Goal: Transaction & Acquisition: Obtain resource

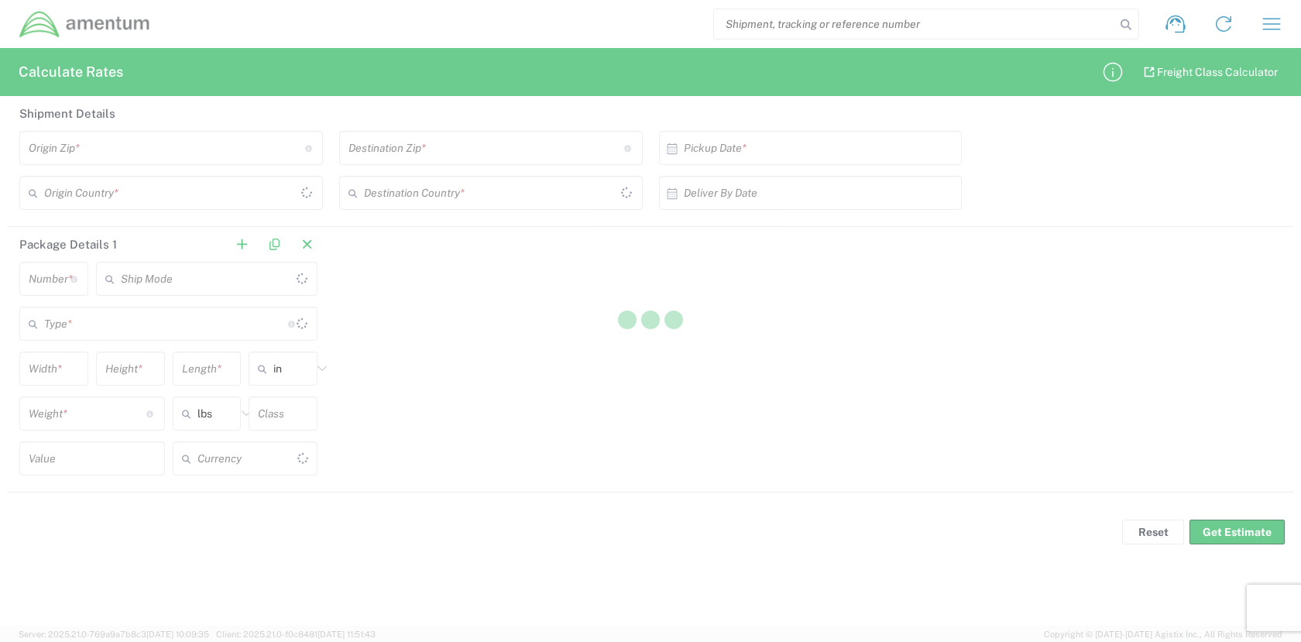
type input "[GEOGRAPHIC_DATA]"
type input "US Dollar"
type input "[GEOGRAPHIC_DATA]"
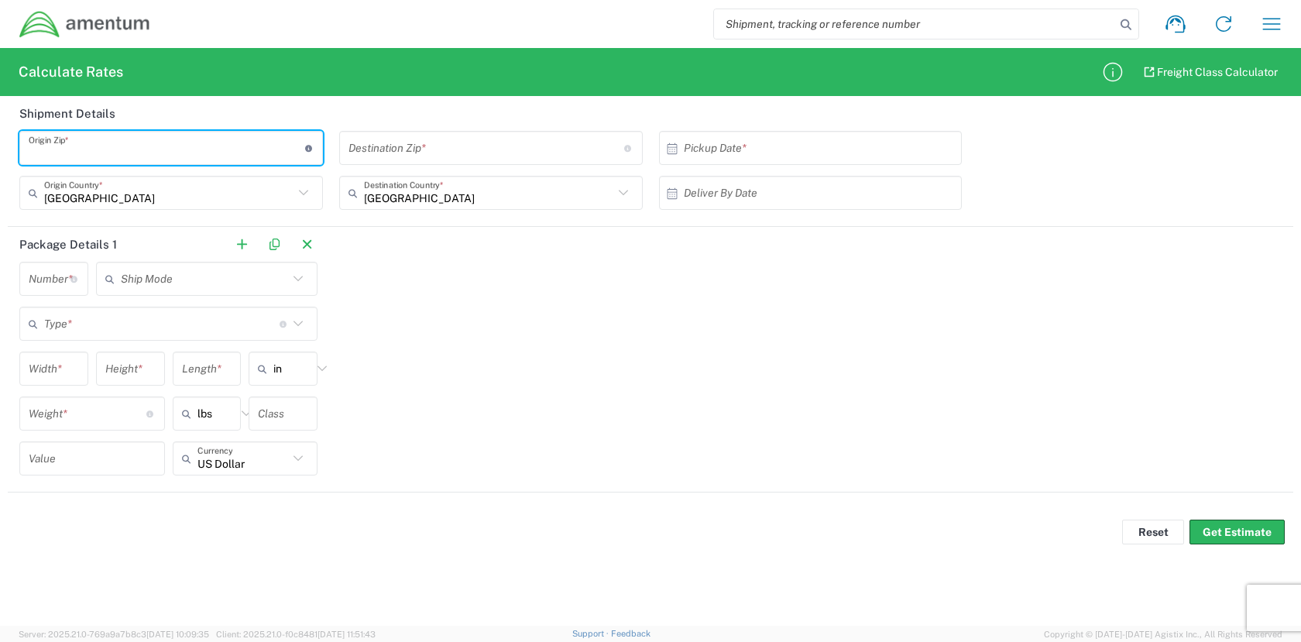
click at [120, 156] on input "undefined" at bounding box center [167, 148] width 276 height 27
type input "[GEOGRAPHIC_DATA]"
click at [467, 146] on input "undefined" at bounding box center [487, 148] width 276 height 27
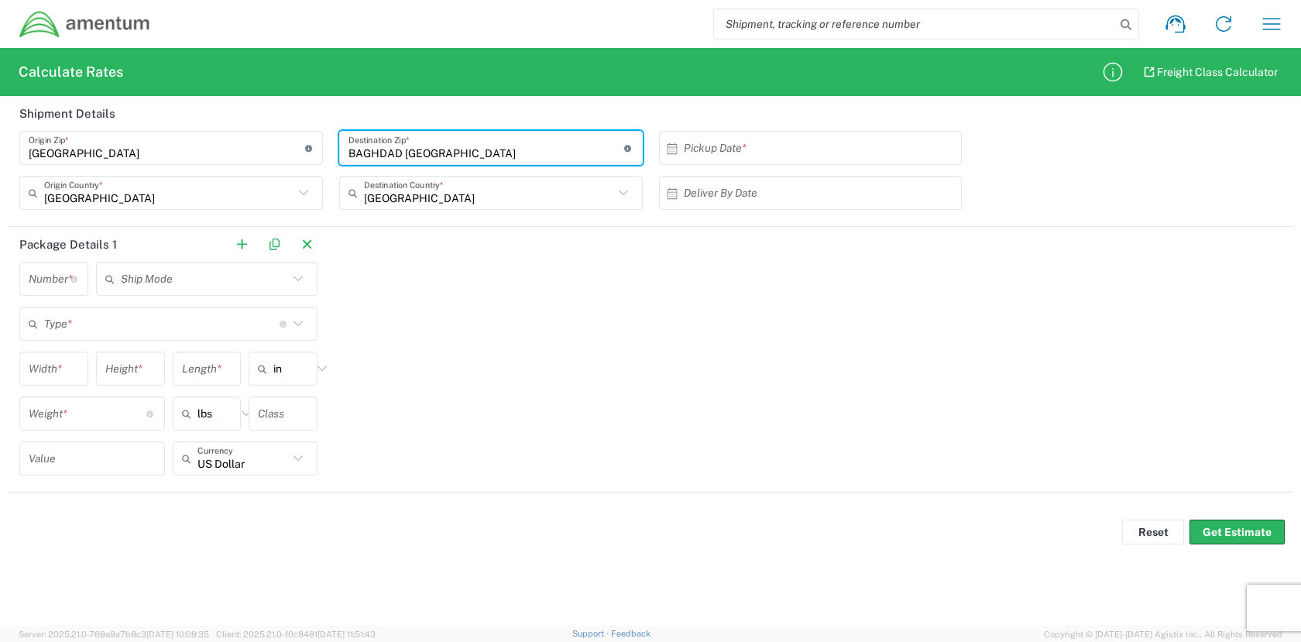
type input "BAGHDAD [GEOGRAPHIC_DATA]"
click at [133, 156] on input "undefined" at bounding box center [167, 148] width 276 height 27
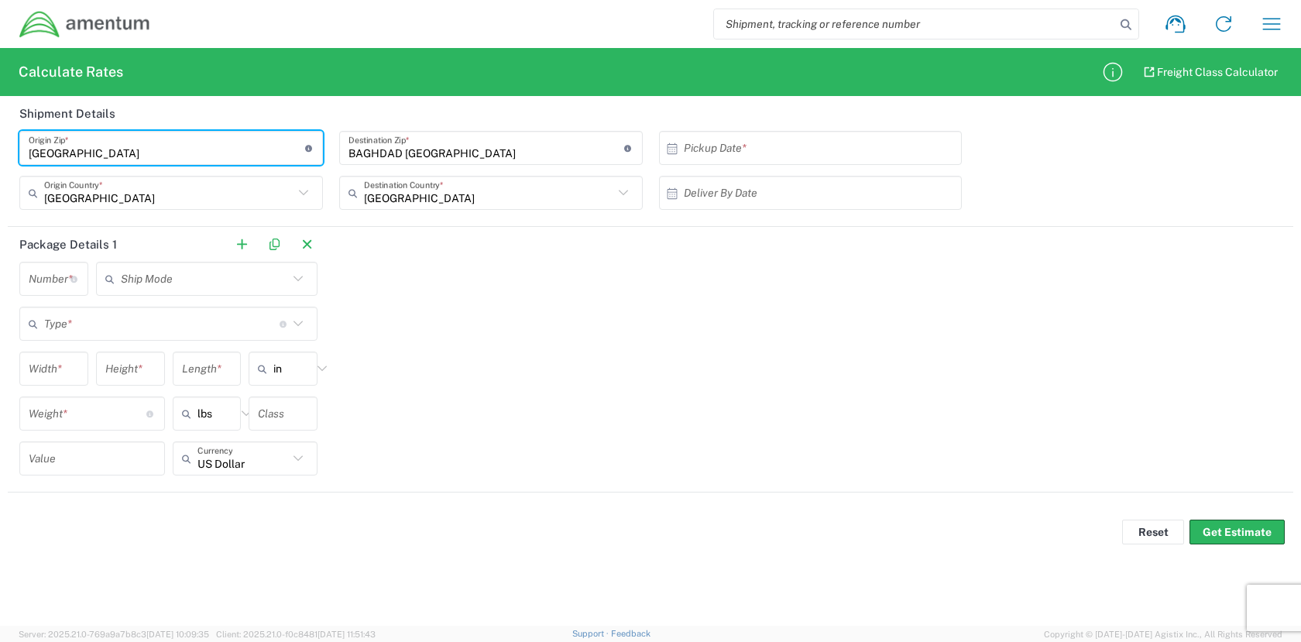
click at [151, 283] on input "text" at bounding box center [204, 279] width 167 height 27
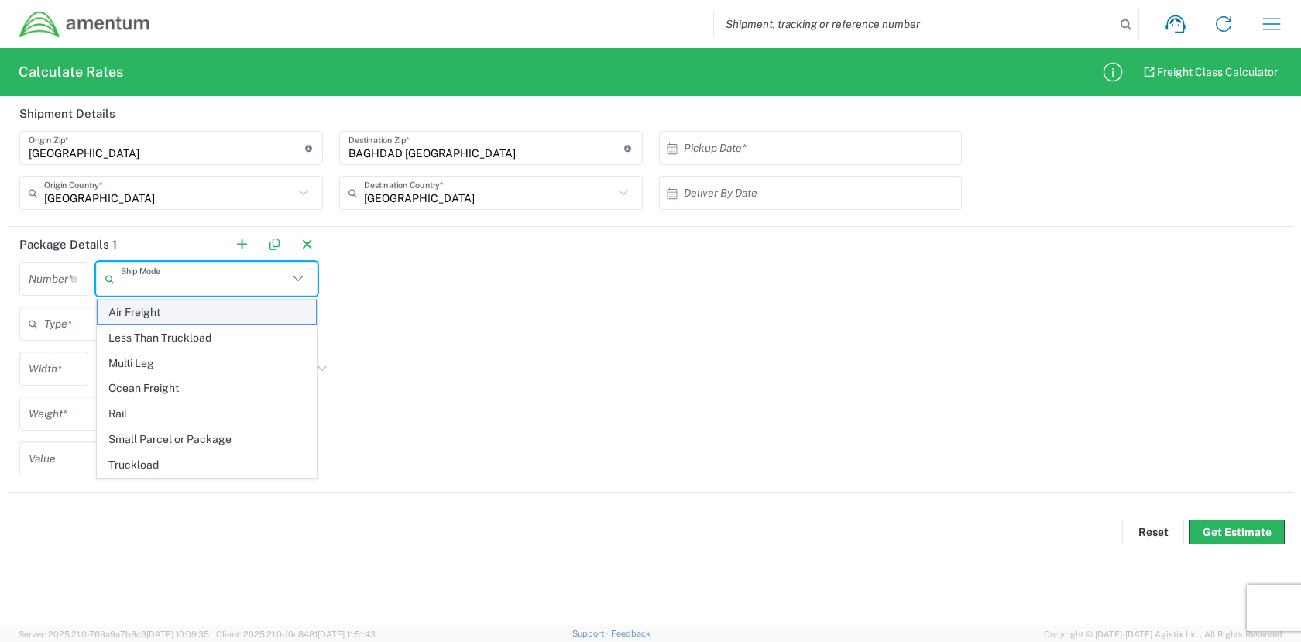
click at [146, 310] on span "Air Freight" at bounding box center [207, 313] width 218 height 24
type input "Air Freight"
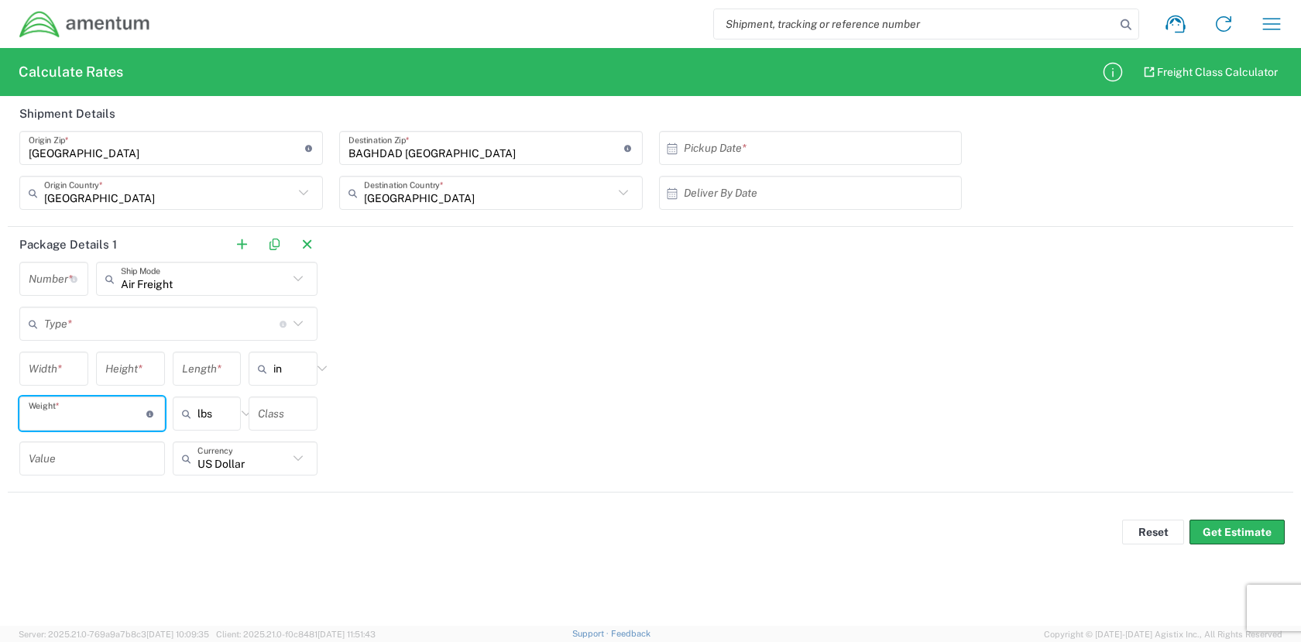
click at [120, 417] on input "number" at bounding box center [88, 413] width 118 height 27
type input "4"
type input "100"
click at [152, 504] on form "Shipment Details Origin Zip * Origin Zip for [GEOGRAPHIC_DATA] should have the …" at bounding box center [650, 302] width 1301 height 413
click at [271, 410] on input "text" at bounding box center [283, 413] width 50 height 27
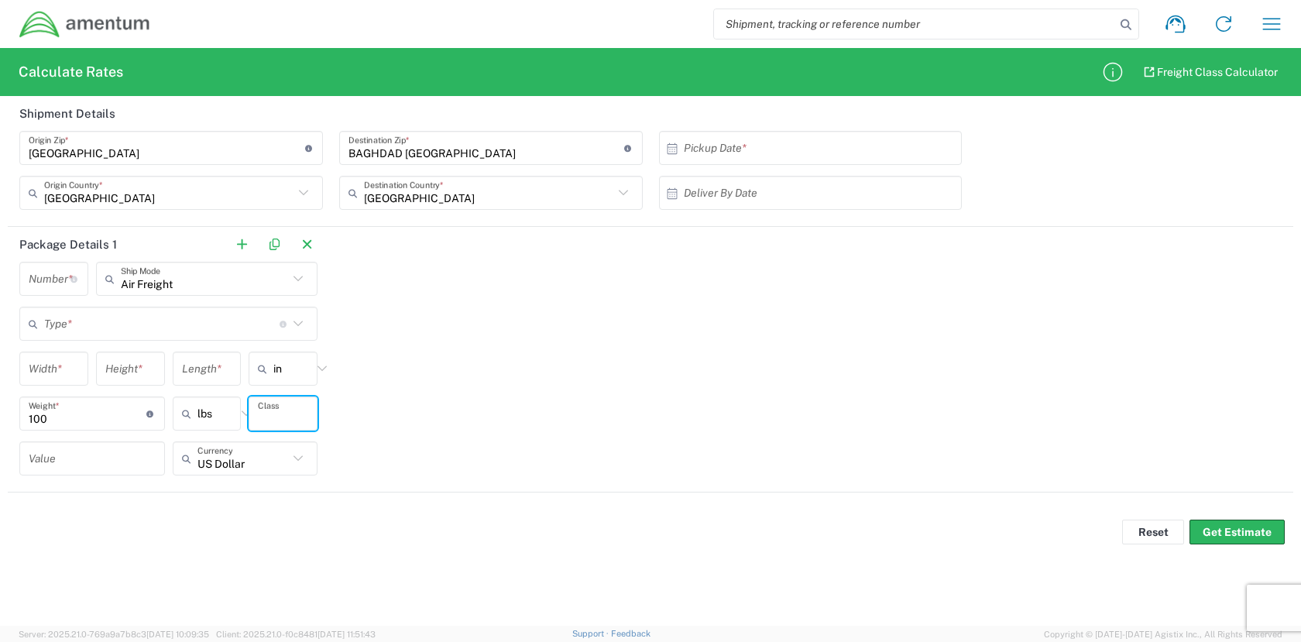
click at [286, 415] on input "text" at bounding box center [283, 413] width 50 height 27
type input "A"
click at [275, 507] on form "Shipment Details Origin Zip * Origin Zip for [GEOGRAPHIC_DATA] should have the …" at bounding box center [650, 302] width 1301 height 413
click at [123, 462] on input "number" at bounding box center [92, 458] width 127 height 27
type input "2000"
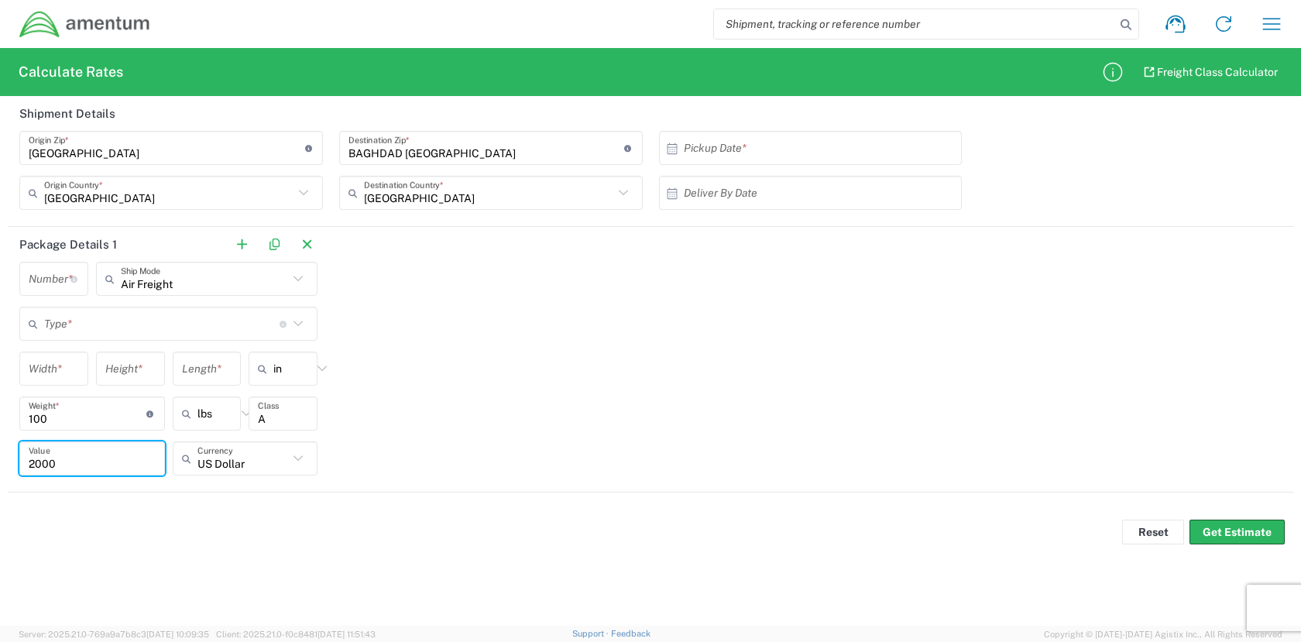
click at [338, 601] on agx-forms-host "Shipment request Shipment tracking Shipment estimator Desktop shipment request …" at bounding box center [650, 321] width 1301 height 642
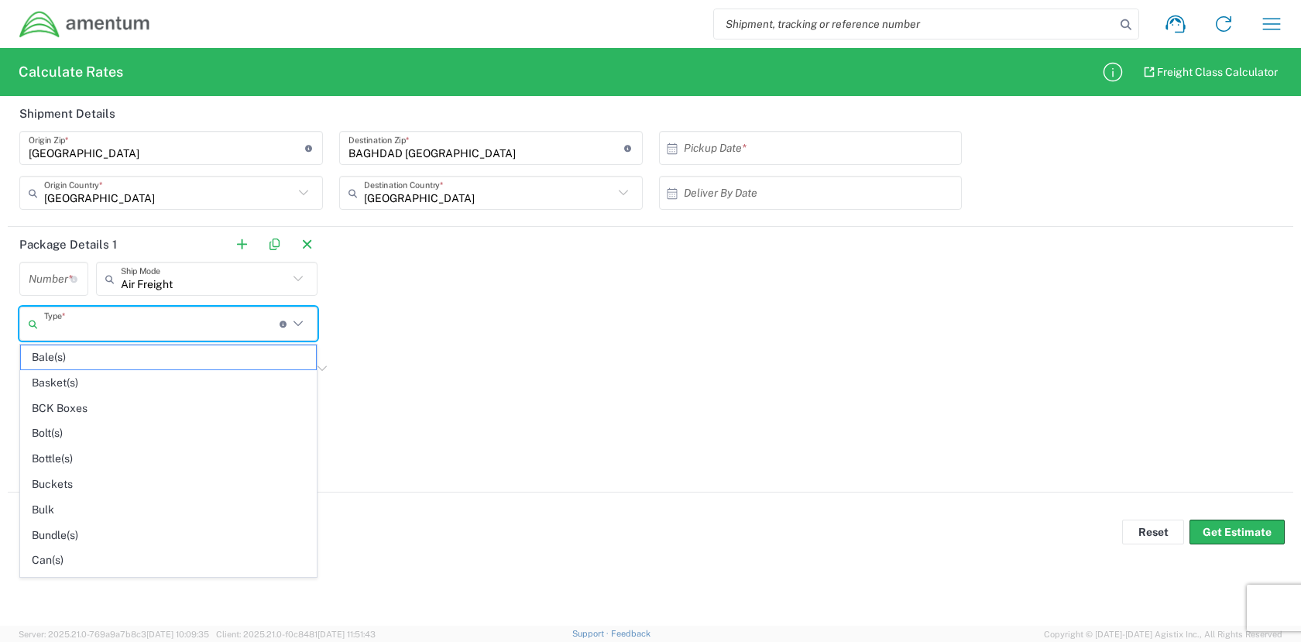
click at [102, 326] on input "text" at bounding box center [161, 324] width 235 height 27
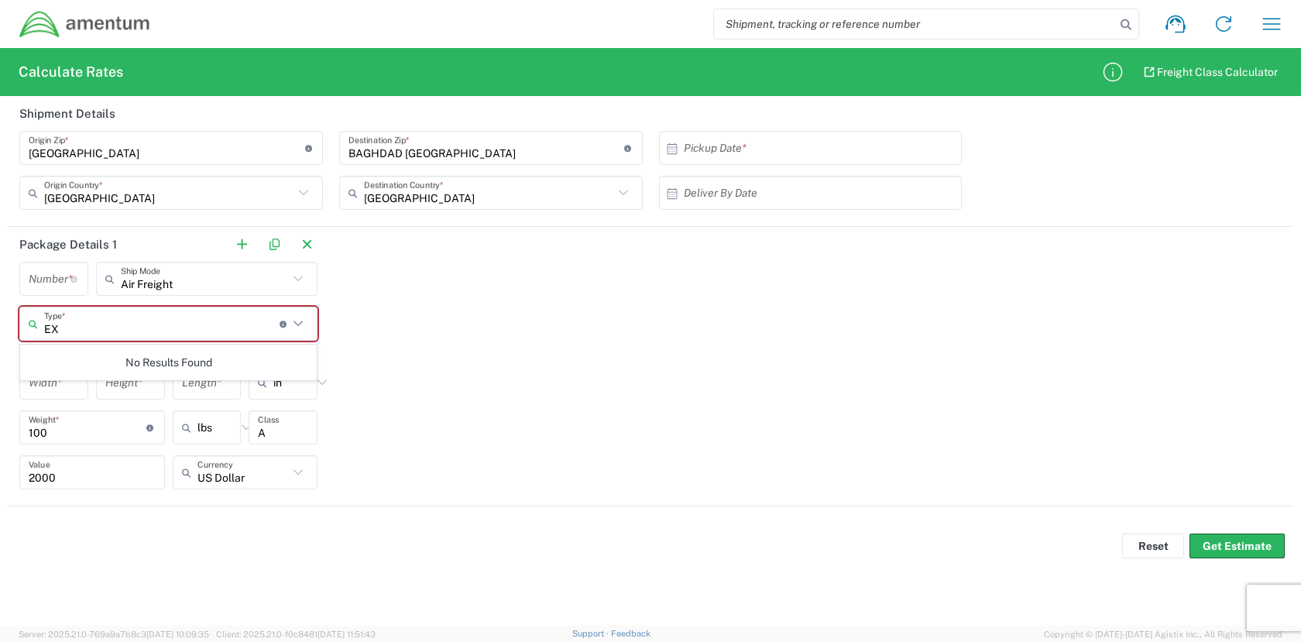
type input "E"
type input "S"
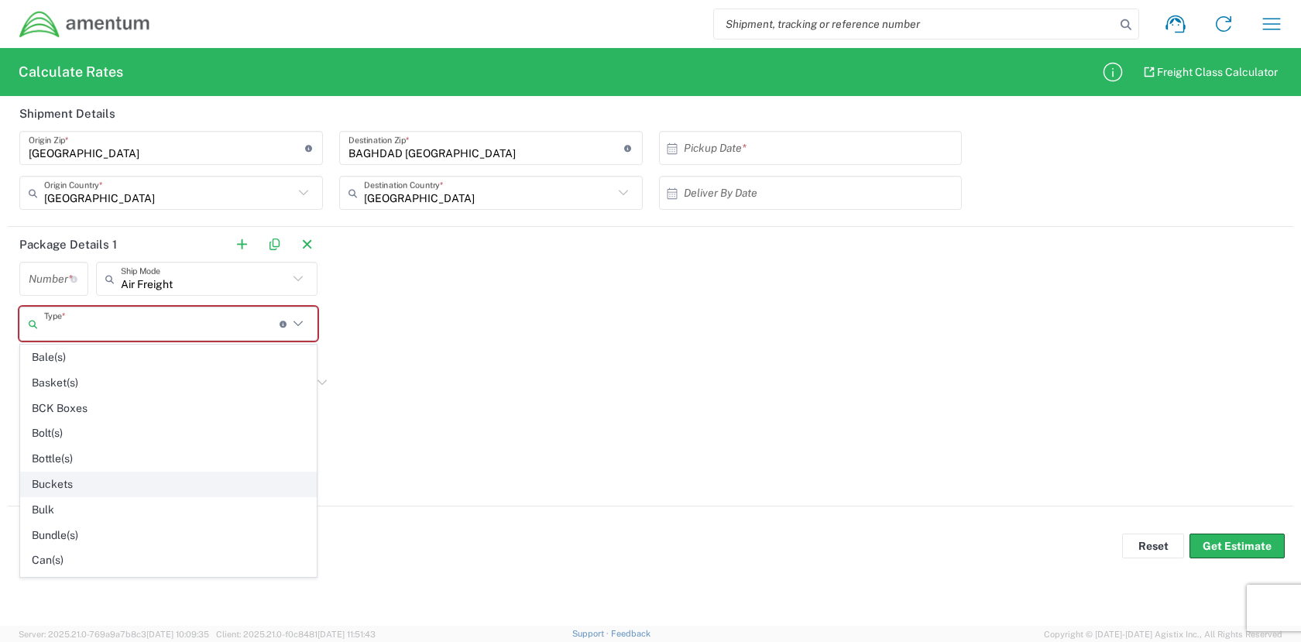
click at [57, 482] on span "Buckets" at bounding box center [168, 484] width 295 height 24
type input "Buckets"
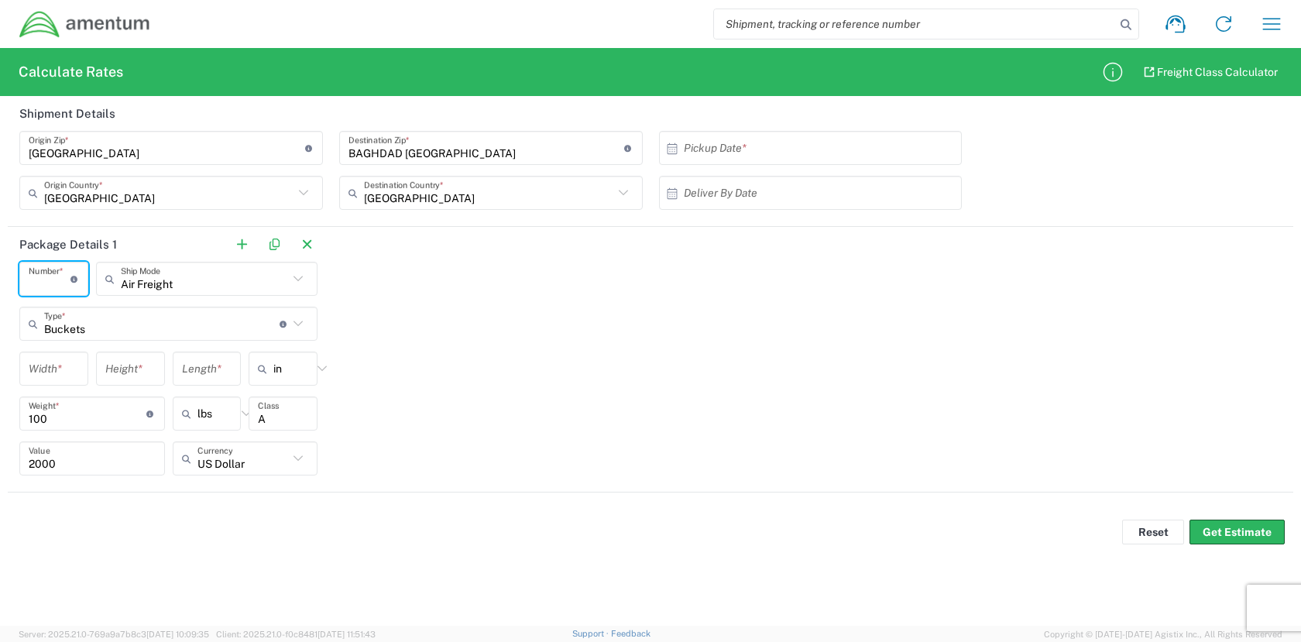
click at [54, 281] on input "number" at bounding box center [50, 279] width 42 height 27
type input "1"
click at [518, 384] on div "Package Details 1 1 Number * Number of packages of specified package type and d…" at bounding box center [651, 360] width 1286 height 266
click at [751, 185] on input "text" at bounding box center [814, 193] width 261 height 27
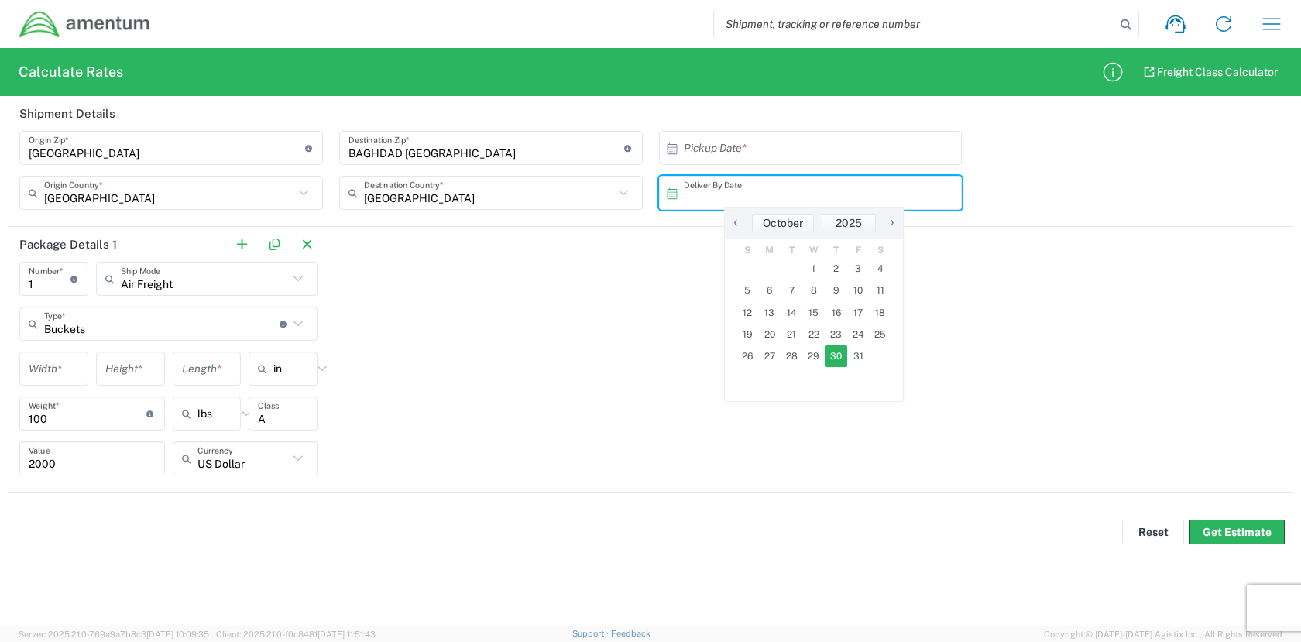
click at [836, 357] on span "30" at bounding box center [836, 356] width 22 height 22
type input "[DATE]"
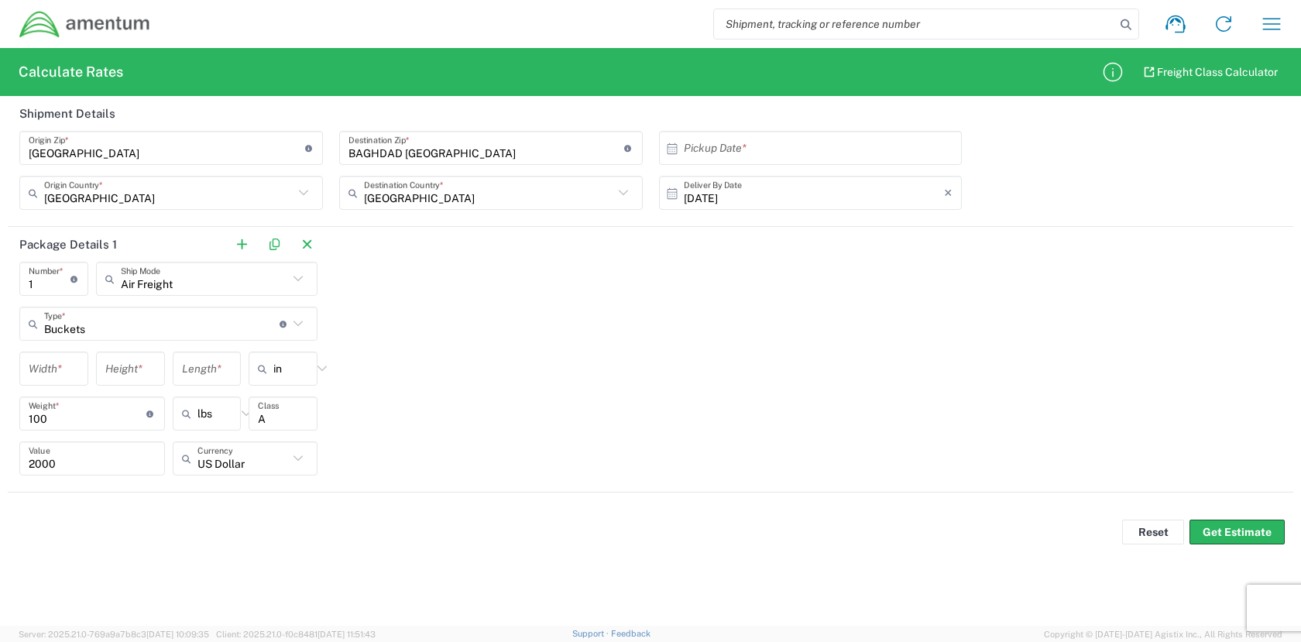
click at [240, 153] on input "undefined" at bounding box center [167, 148] width 276 height 27
click at [1221, 524] on button "Get Estimate" at bounding box center [1237, 532] width 95 height 25
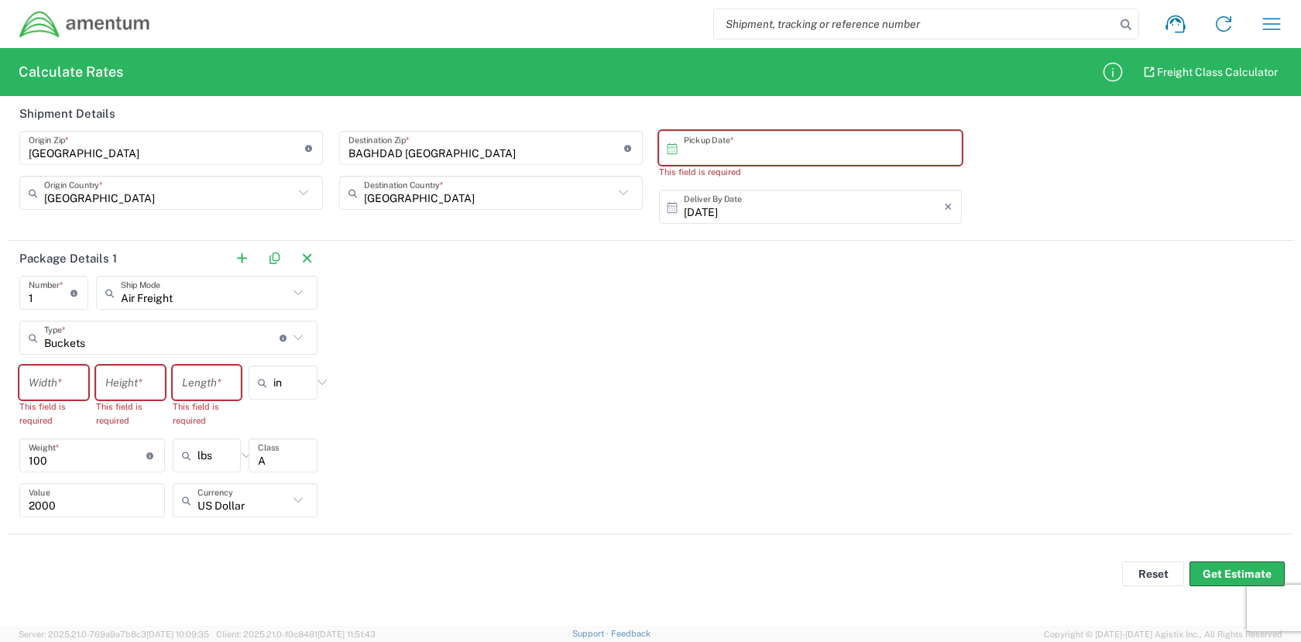
click at [741, 152] on input "text" at bounding box center [814, 148] width 261 height 27
click at [773, 288] on span "20" at bounding box center [770, 290] width 22 height 22
type input "[DATE]"
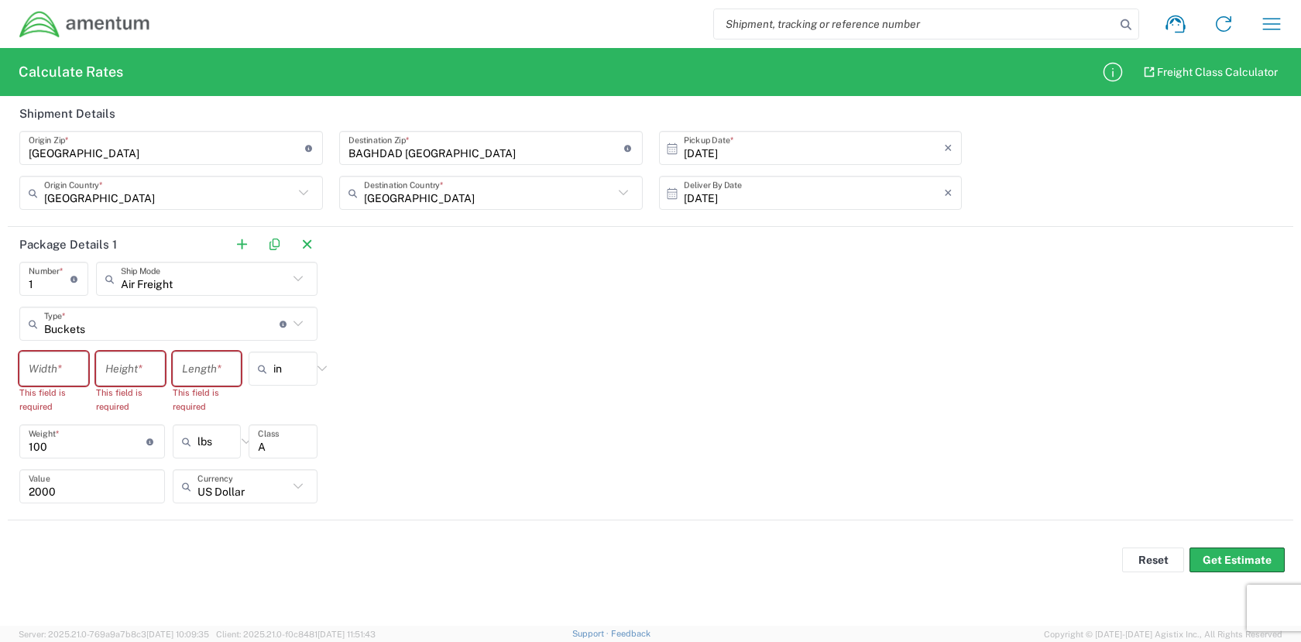
click at [74, 371] on input "number" at bounding box center [54, 368] width 50 height 27
type input "20"
click at [127, 376] on input "number" at bounding box center [130, 368] width 50 height 27
type input "5"
type input "20"
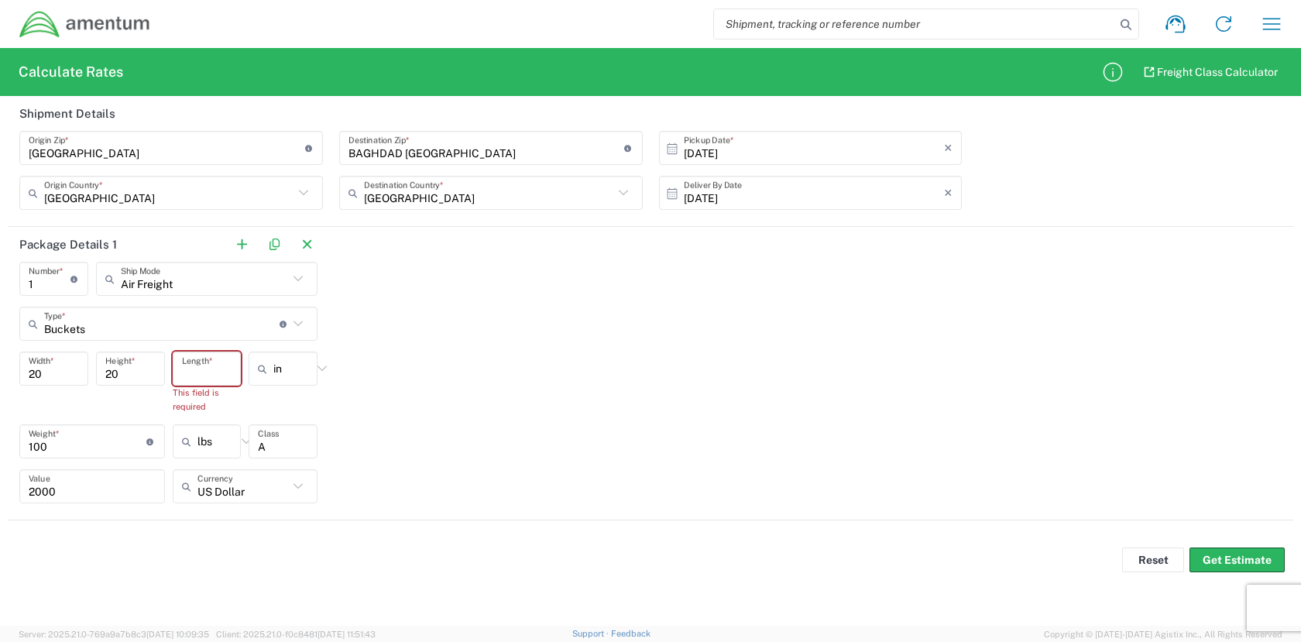
click at [215, 368] on input "number" at bounding box center [207, 368] width 50 height 27
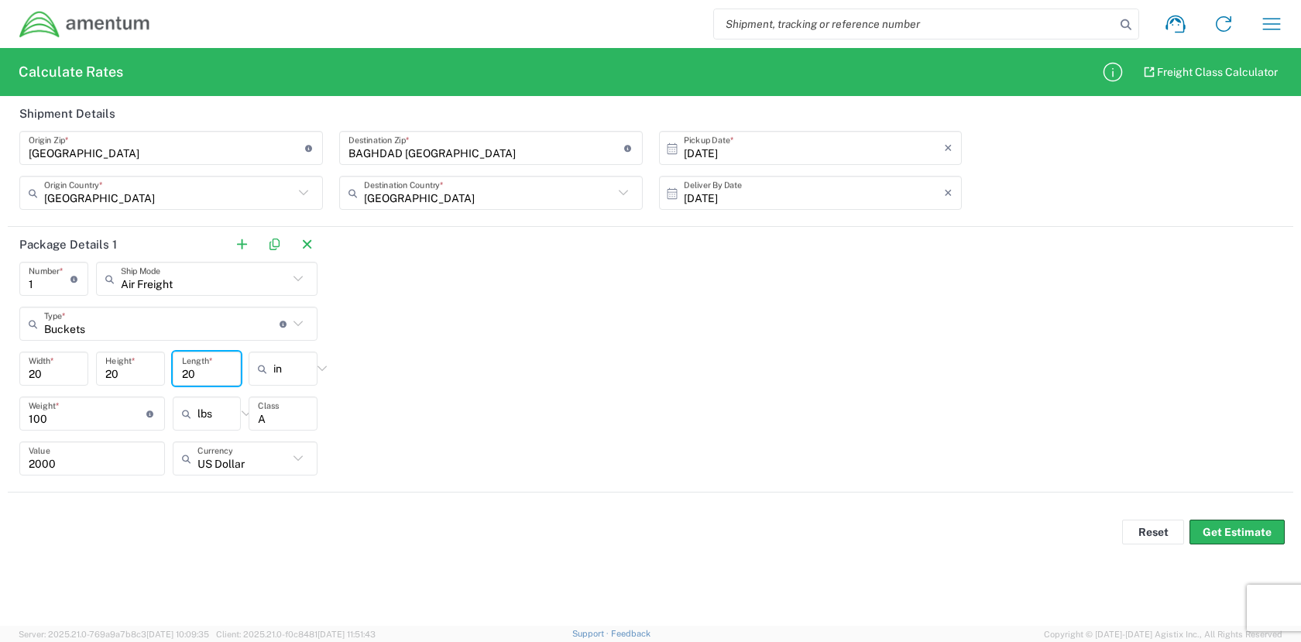
type input "20"
click at [433, 358] on div "Package Details 1 1 Number * Number of packages of specified package type and d…" at bounding box center [651, 360] width 1286 height 266
click at [1244, 531] on button "Get Estimate" at bounding box center [1237, 532] width 95 height 25
click at [1199, 67] on span "Freight Class Calculator" at bounding box center [1217, 72] width 121 height 15
click at [1231, 536] on button "Get Estimate" at bounding box center [1237, 532] width 95 height 25
